Goal: Task Accomplishment & Management: Manage account settings

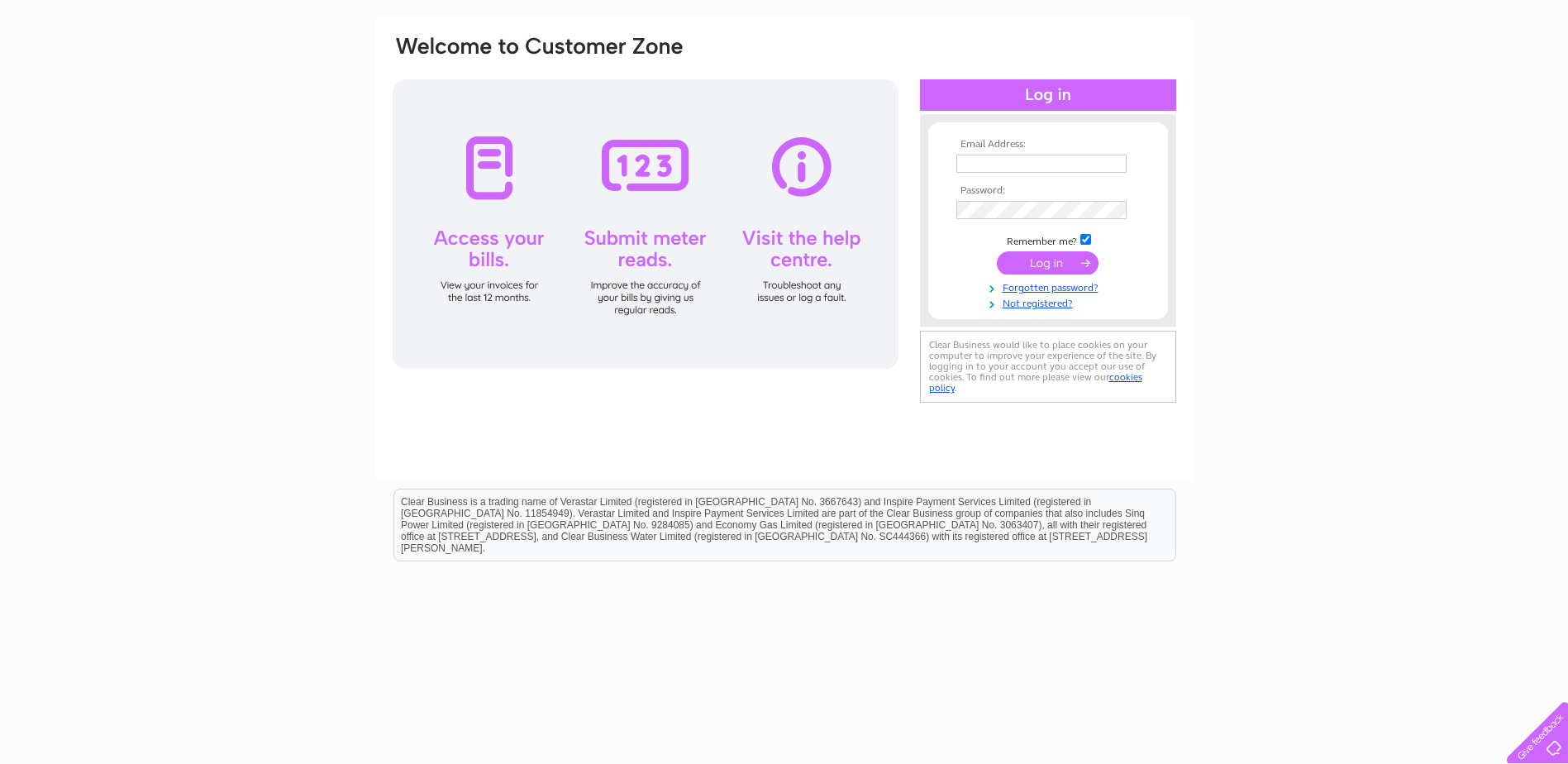
scroll to position [118, 0]
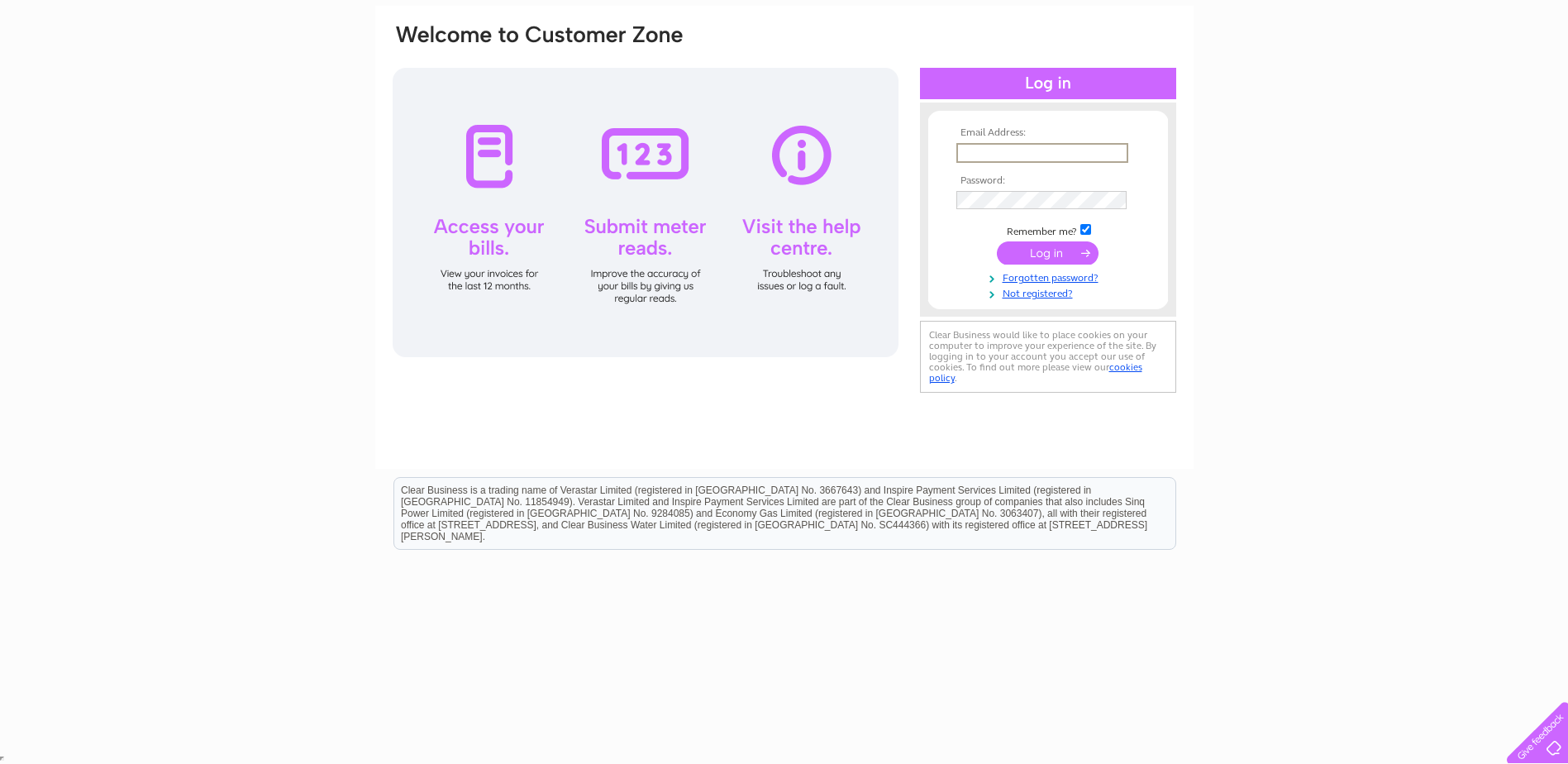
click at [1004, 143] on input "text" at bounding box center [1042, 153] width 172 height 20
type input "[EMAIL_ADDRESS][DOMAIN_NAME]"
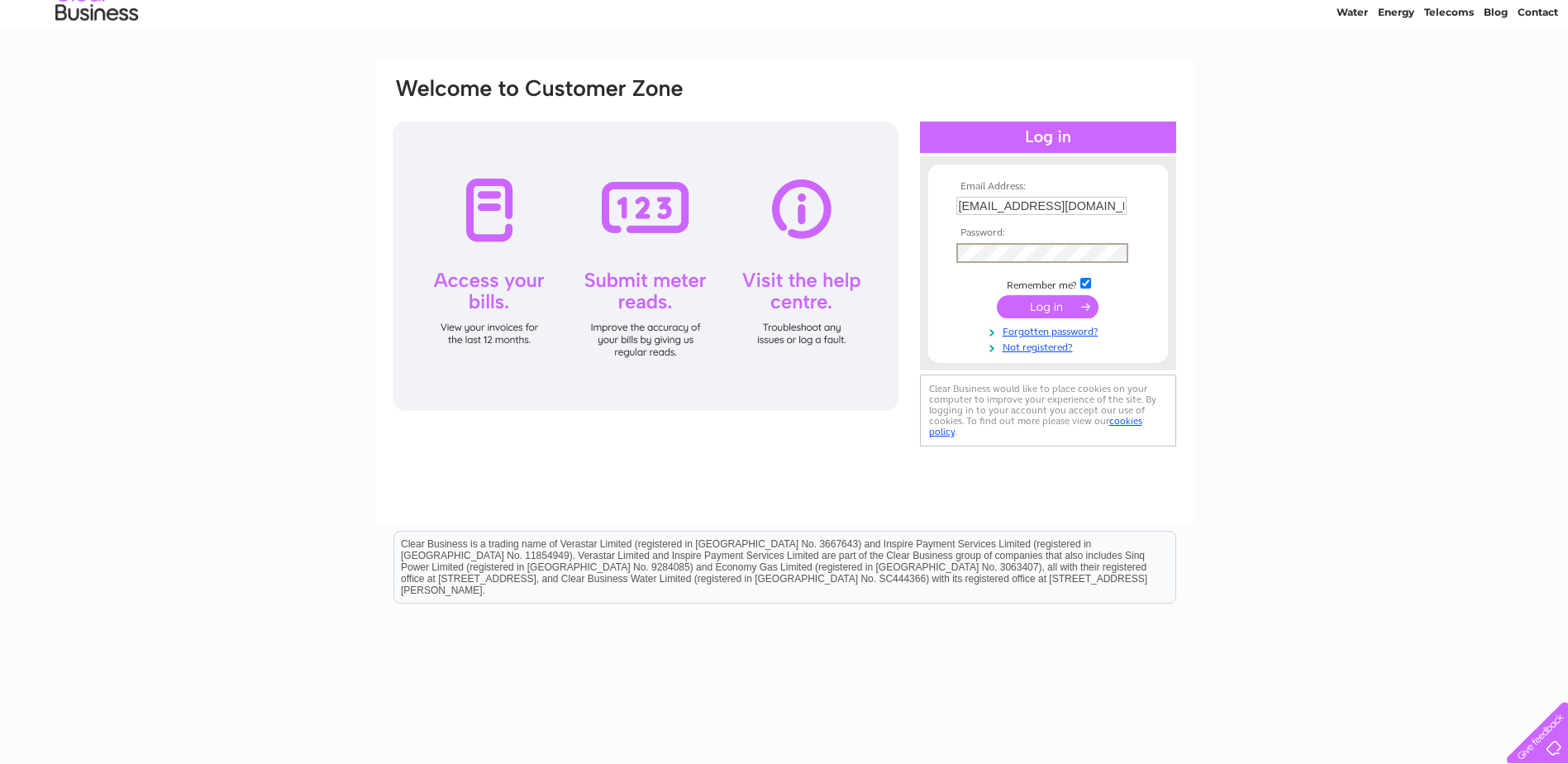
scroll to position [35, 0]
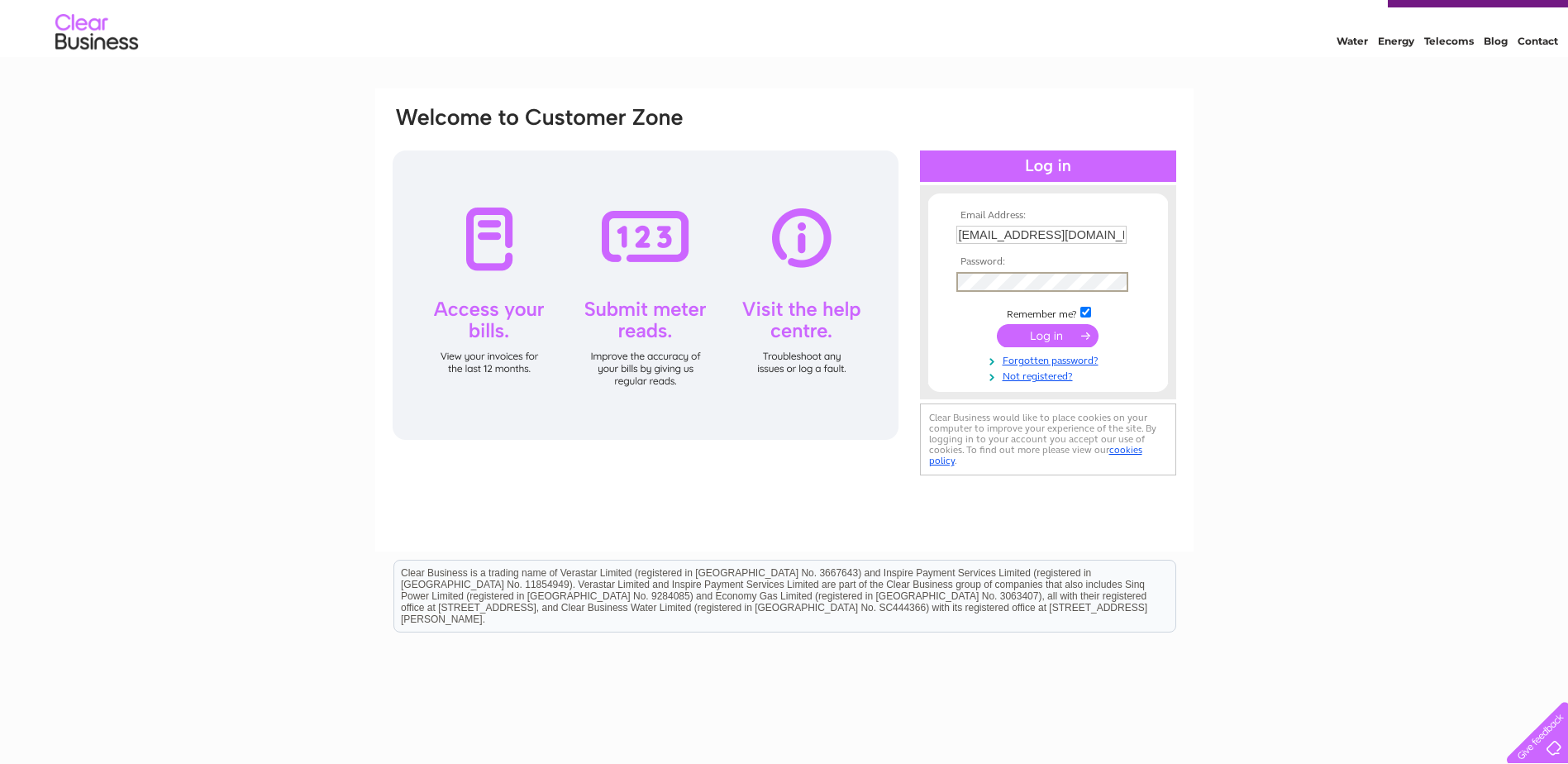
click at [1056, 324] on input "submit" at bounding box center [1048, 336] width 102 height 23
click at [1050, 331] on input "submit" at bounding box center [1048, 335] width 102 height 23
